Goal: Task Accomplishment & Management: Complete application form

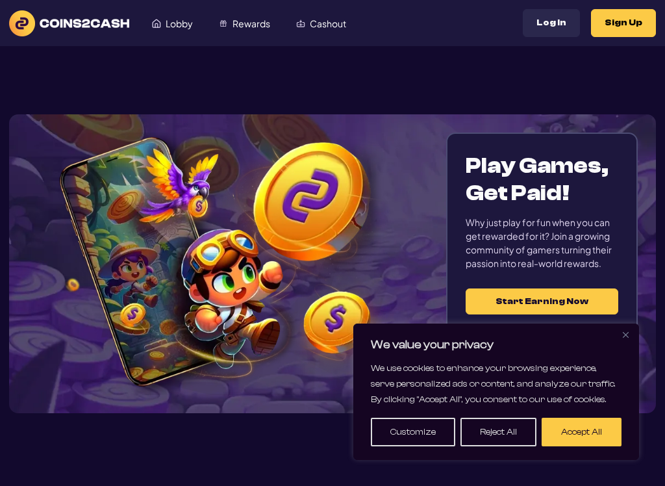
click at [626, 27] on button "Sign Up" at bounding box center [623, 23] width 65 height 28
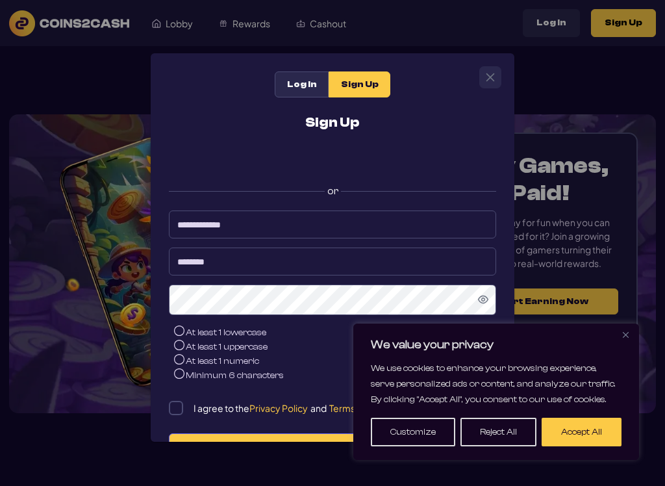
click at [274, 146] on div "Sign Up or At least 1 lowercase At least 1 uppercase At least 1 numeric Minimum…" at bounding box center [333, 318] width 346 height 404
click at [290, 143] on div "Sign Up or At least 1 lowercase At least 1 uppercase At least 1 numeric Minimum…" at bounding box center [333, 318] width 346 height 404
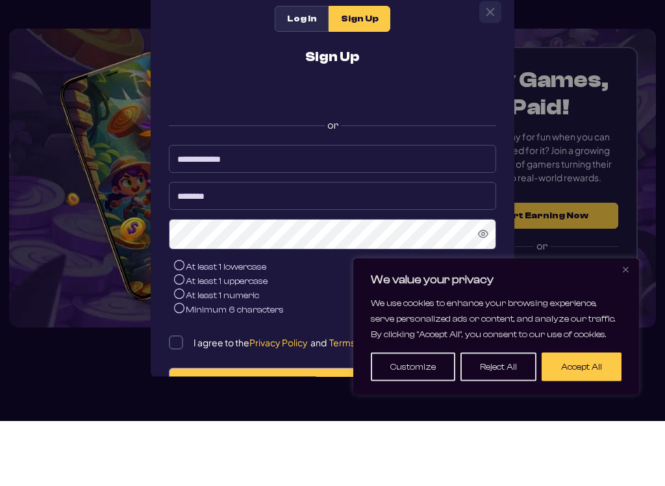
scroll to position [21, 0]
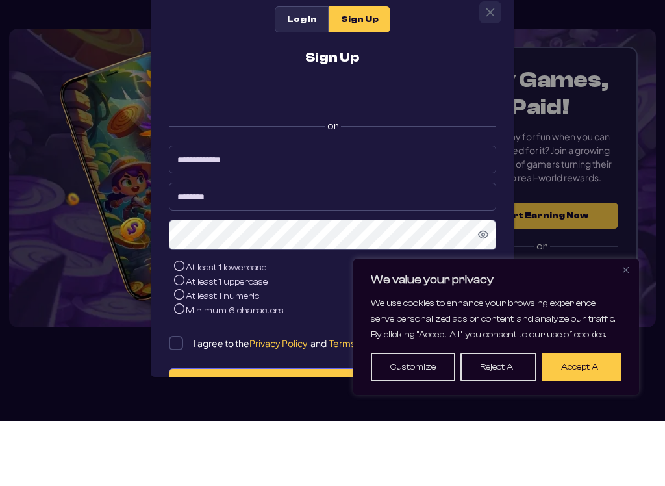
click at [582, 418] on button "Accept All" at bounding box center [582, 432] width 80 height 29
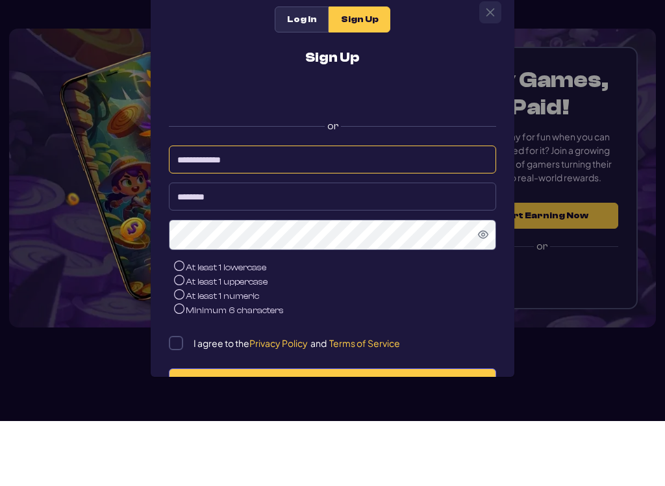
click at [209, 211] on input at bounding box center [333, 225] width 328 height 28
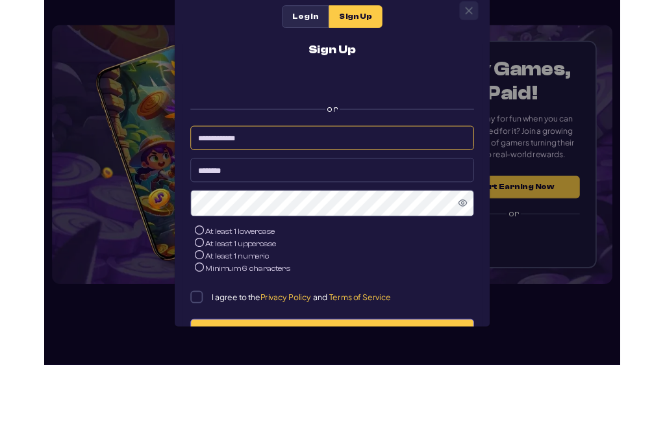
scroll to position [20, 0]
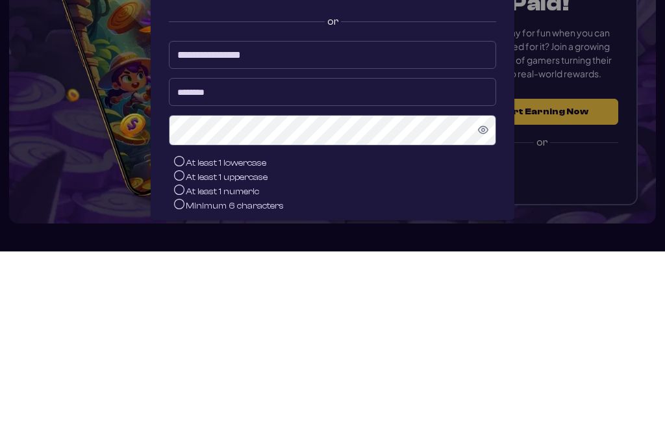
type input "**********"
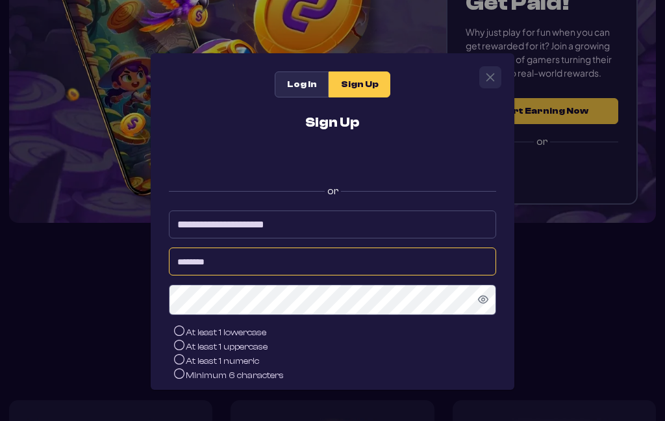
click at [194, 260] on input at bounding box center [333, 262] width 328 height 28
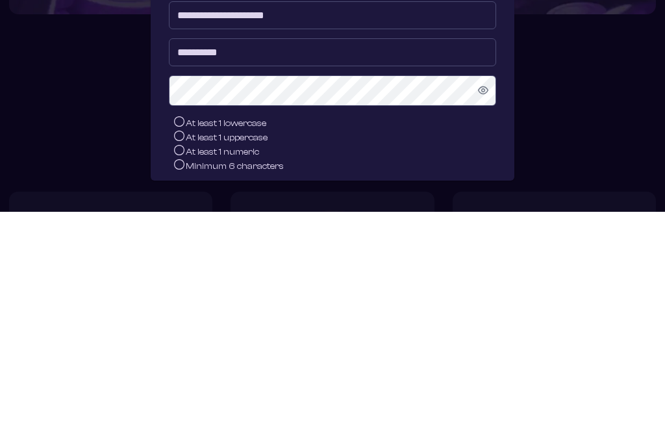
type input "**********"
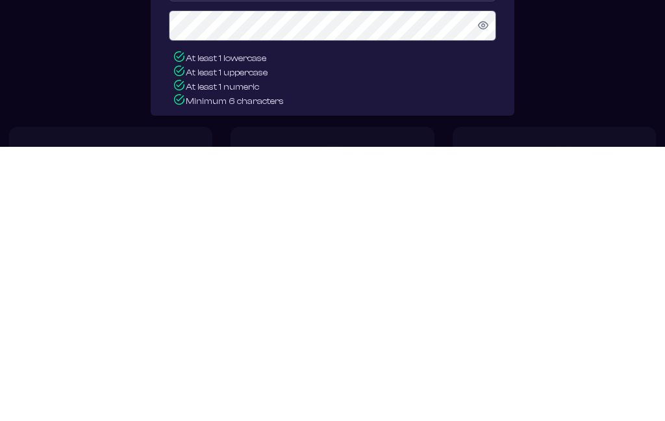
click at [185, 401] on div "I agree to the Privacy Policy and Terms of Service" at bounding box center [333, 408] width 328 height 14
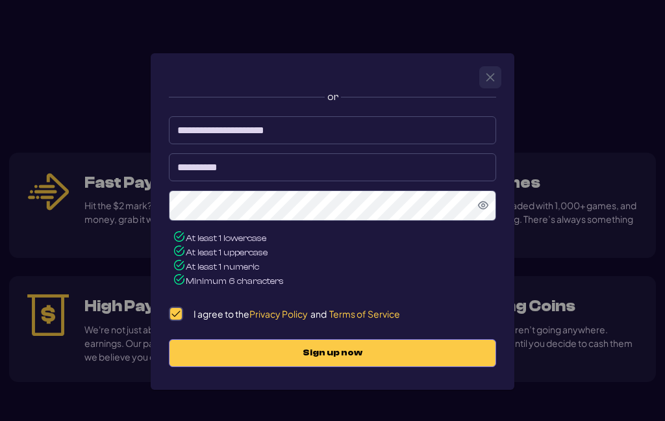
scroll to position [96, 0]
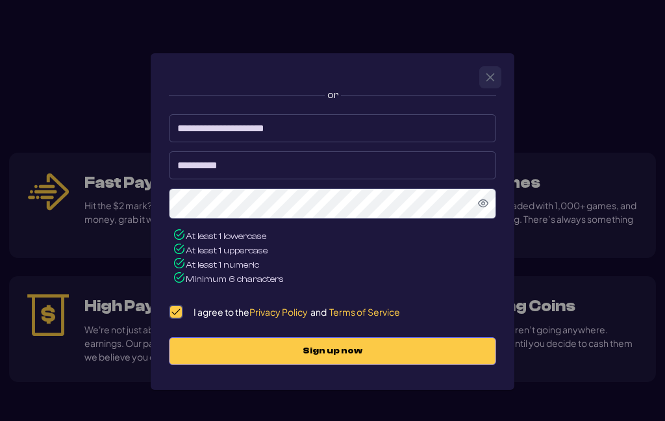
click at [215, 352] on span "Sign up now" at bounding box center [333, 351] width 300 height 11
